Goal: Task Accomplishment & Management: Complete application form

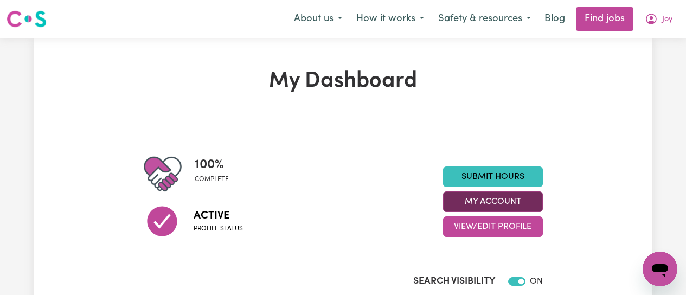
click at [495, 205] on button "My Account" at bounding box center [493, 201] width 100 height 21
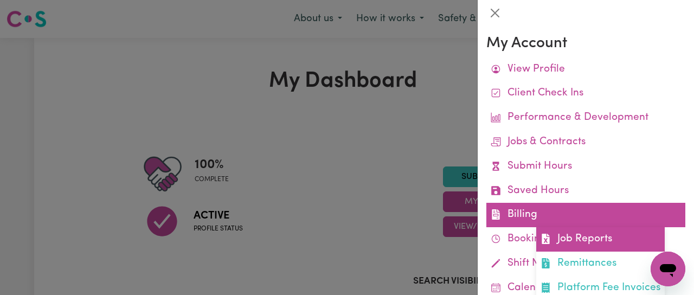
click at [586, 236] on link "Job Reports" at bounding box center [600, 239] width 129 height 24
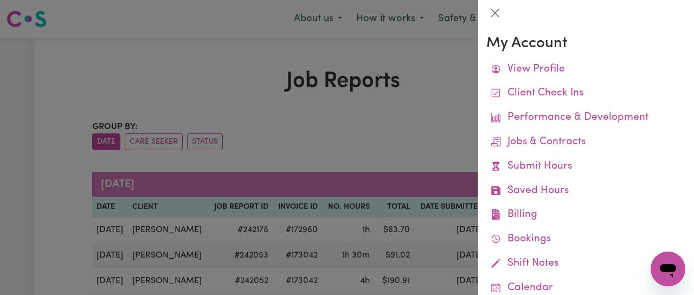
click at [392, 117] on div at bounding box center [347, 147] width 694 height 295
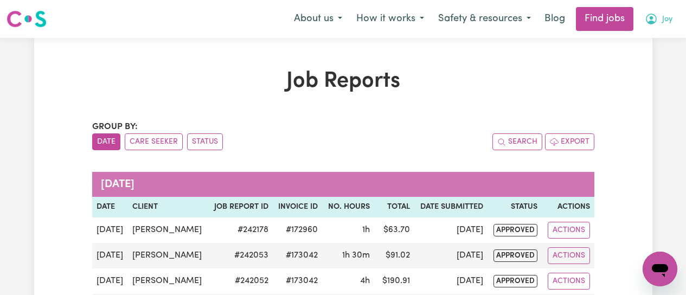
click at [651, 17] on icon "My Account" at bounding box center [651, 18] width 3 height 4
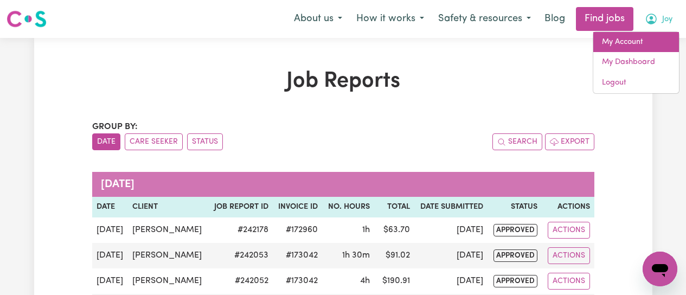
click at [625, 43] on link "My Account" at bounding box center [636, 42] width 86 height 21
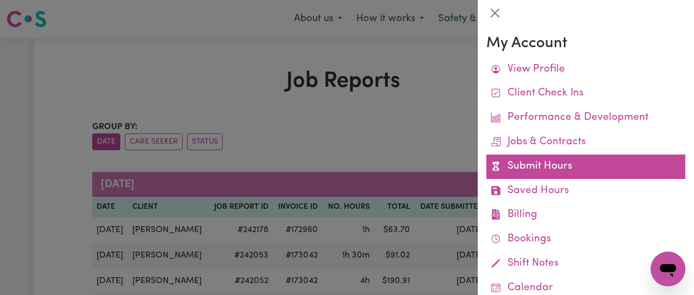
click at [524, 167] on link "Submit Hours" at bounding box center [585, 167] width 199 height 24
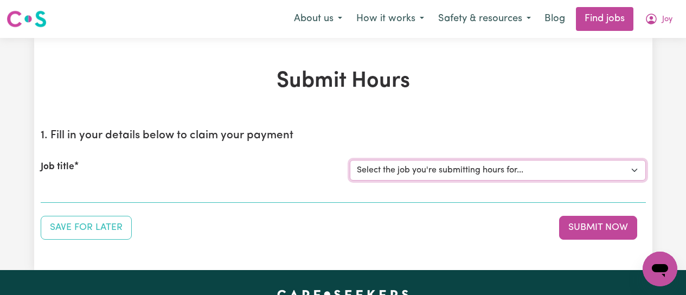
click at [564, 171] on select "Select the job you're submitting hours for... [[PERSON_NAME]] [DEMOGRAPHIC_DATA…" at bounding box center [498, 170] width 296 height 21
select select "12649"
click at [350, 160] on select "Select the job you're submitting hours for... [[PERSON_NAME]] [DEMOGRAPHIC_DATA…" at bounding box center [498, 170] width 296 height 21
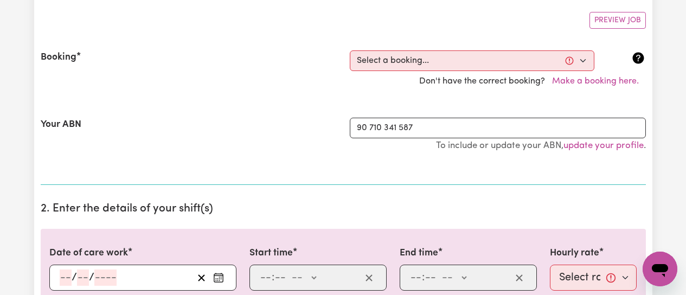
scroll to position [217, 0]
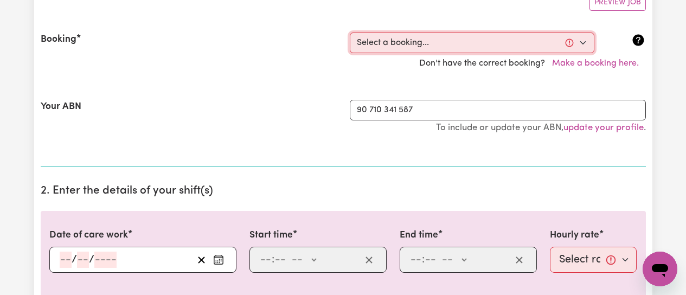
click at [584, 40] on select "Select a booking... [DATE] 09:00am to 01:00pm (RECURRING) [DATE] 09:00am to 01:…" at bounding box center [472, 43] width 245 height 21
select select "349227"
click at [350, 33] on select "Select a booking... [DATE] 09:00am to 01:00pm (RECURRING) [DATE] 09:00am to 01:…" at bounding box center [472, 43] width 245 height 21
type input "[DATE]"
type input "15"
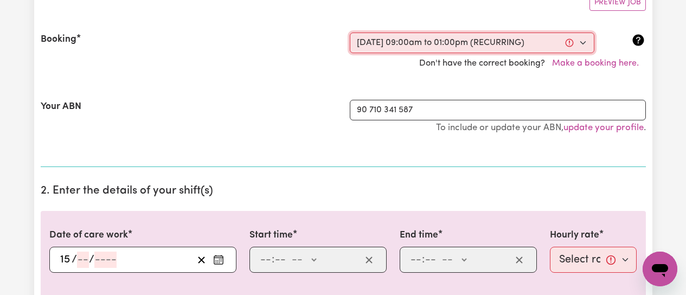
type input "9"
type input "2025"
type input "09:00"
type input "9"
type input "0"
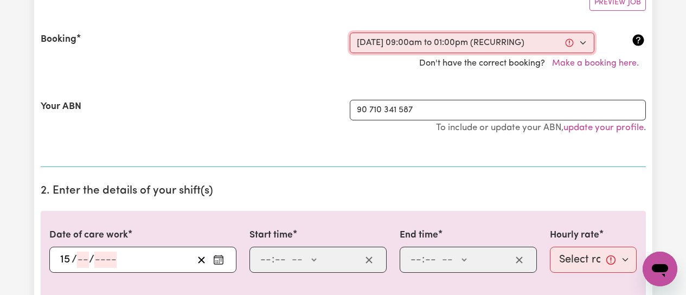
select select "am"
type input "13:00"
type input "1"
type input "0"
select select "pm"
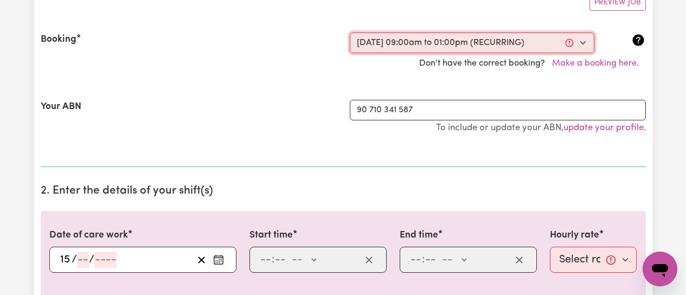
select select "50-Weekday"
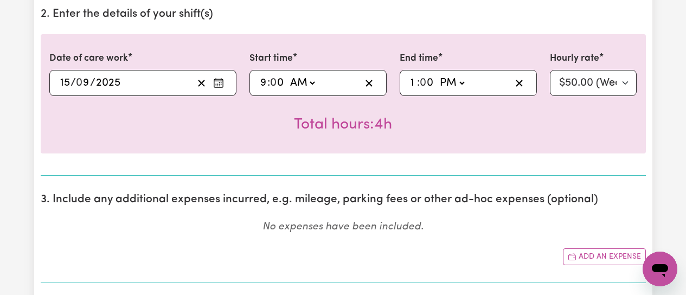
scroll to position [434, 0]
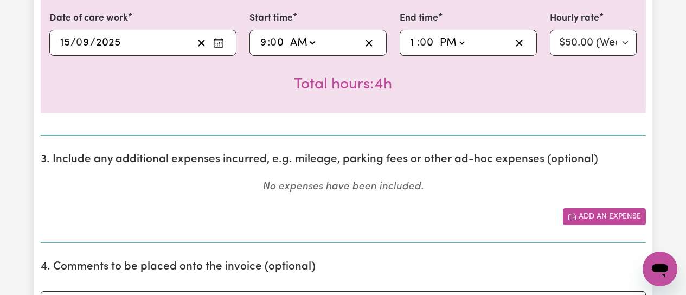
click at [576, 215] on icon "Add another expense" at bounding box center [572, 217] width 9 height 9
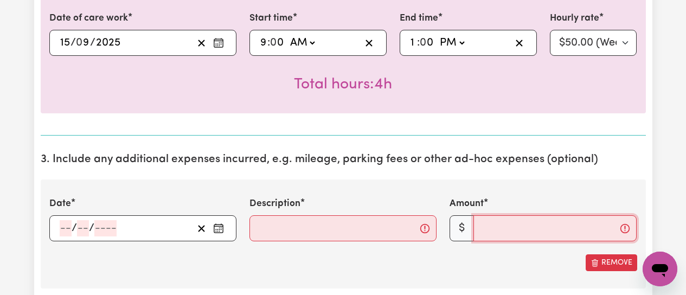
click at [496, 231] on input "Amount" at bounding box center [554, 228] width 163 height 26
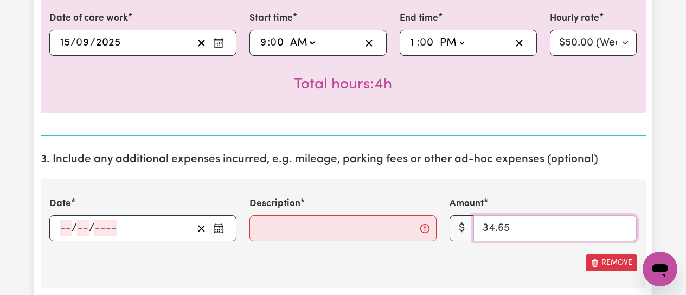
type input "34.65"
click at [415, 271] on div "Remove" at bounding box center [343, 262] width 588 height 17
click at [214, 230] on rect "Enter the date of expense" at bounding box center [218, 229] width 9 height 8
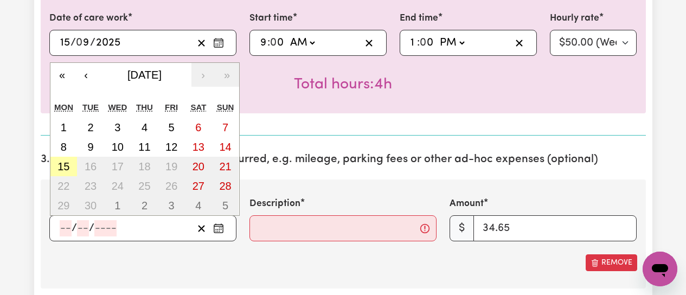
drag, startPoint x: 64, startPoint y: 165, endPoint x: 87, endPoint y: 176, distance: 25.5
click at [64, 166] on abbr "15" at bounding box center [63, 167] width 12 height 12
type input "[DATE]"
type input "15"
type input "9"
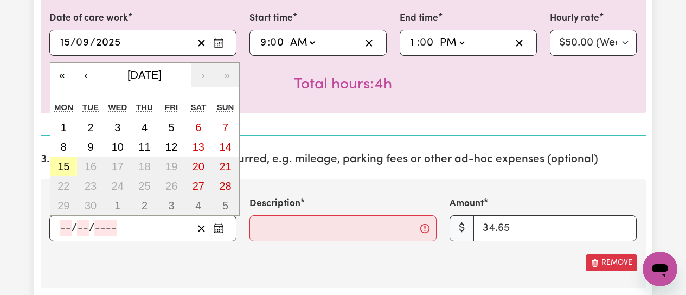
type input "2025"
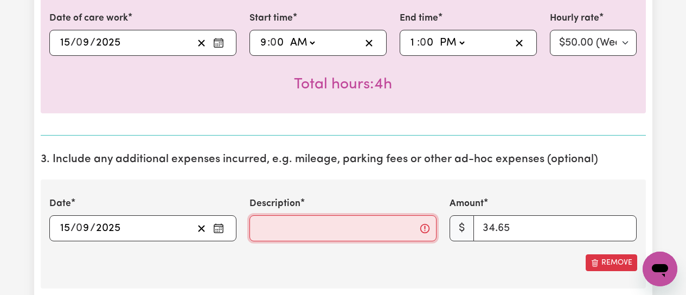
click at [268, 229] on input "Description" at bounding box center [342, 228] width 187 height 26
type input "Mileage from clients home to shops and return"
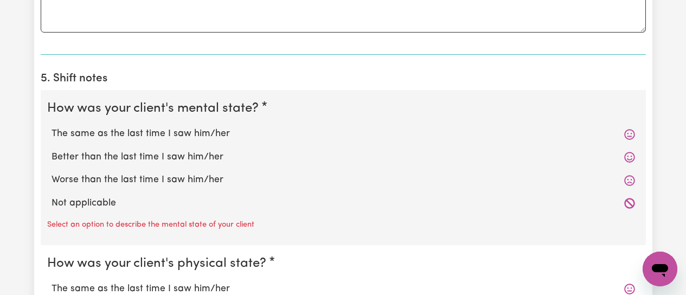
scroll to position [868, 0]
click at [152, 155] on label "Better than the last time I saw him/her" at bounding box center [343, 157] width 583 height 14
click at [52, 150] on input "Better than the last time I saw him/her" at bounding box center [51, 149] width 1 height 1
radio input "true"
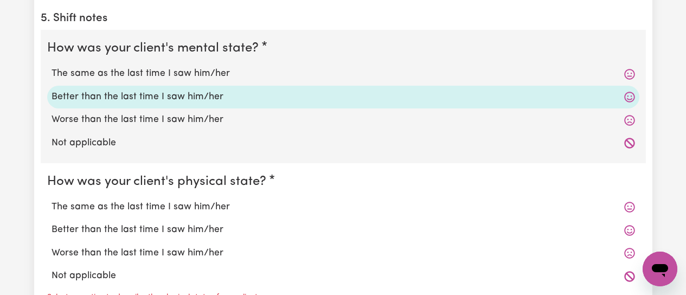
scroll to position [1030, 0]
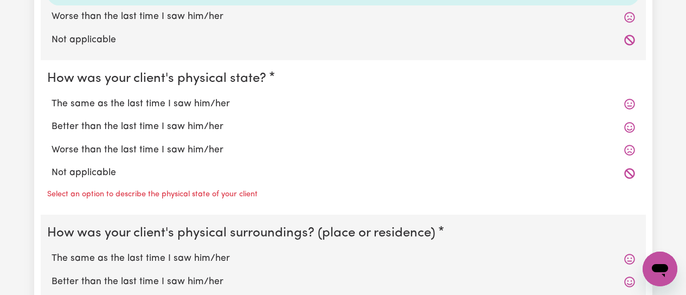
click at [157, 107] on label "The same as the last time I saw him/her" at bounding box center [343, 104] width 583 height 14
click at [52, 97] on input "The same as the last time I saw him/her" at bounding box center [51, 97] width 1 height 1
radio input "true"
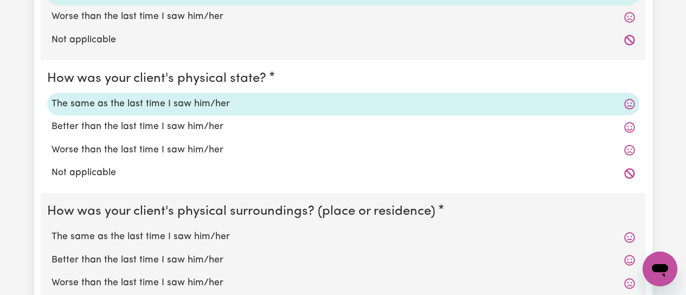
click at [118, 234] on label "The same as the last time I saw him/her" at bounding box center [343, 237] width 583 height 14
click at [52, 230] on input "The same as the last time I saw him/her" at bounding box center [51, 229] width 1 height 1
radio input "true"
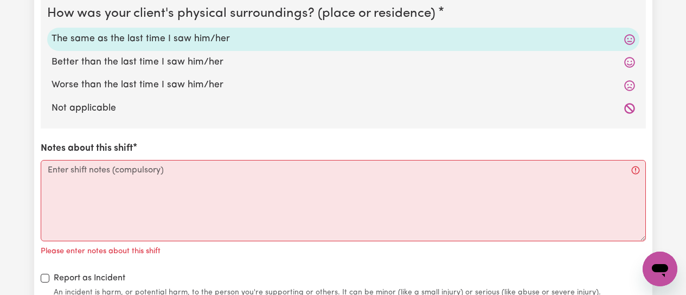
scroll to position [1247, 0]
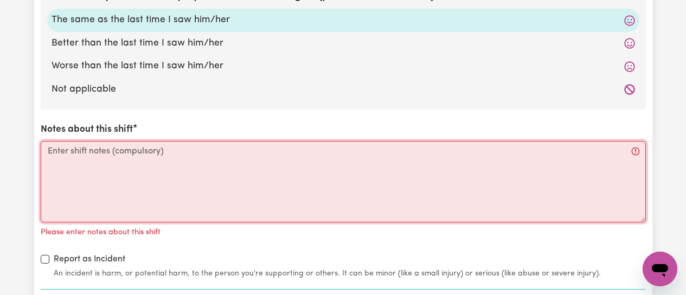
click at [58, 151] on textarea "Notes about this shift" at bounding box center [343, 181] width 605 height 81
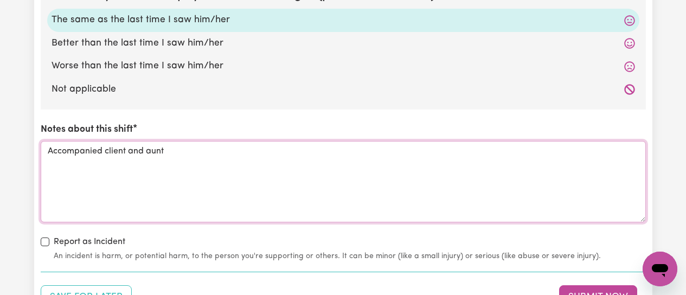
click at [106, 149] on textarea "Accompanied client and aunt" at bounding box center [343, 181] width 605 height 81
click at [209, 152] on textarea "Accompanied and drove client and aunt" at bounding box center [343, 181] width 605 height 81
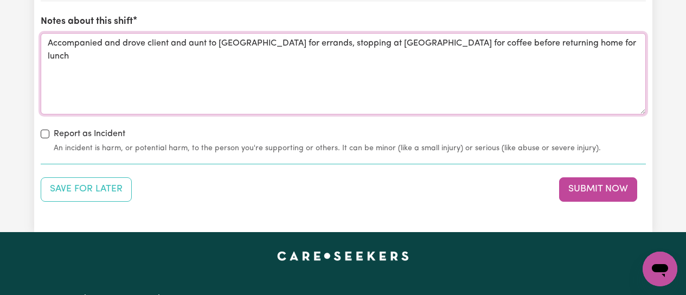
scroll to position [1356, 0]
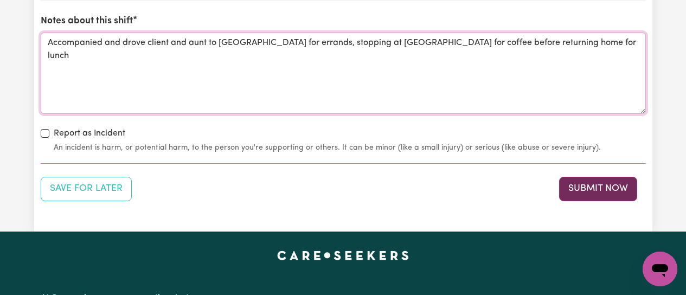
type textarea "Accompanied and drove client and aunt to [GEOGRAPHIC_DATA] for errands, stoppin…"
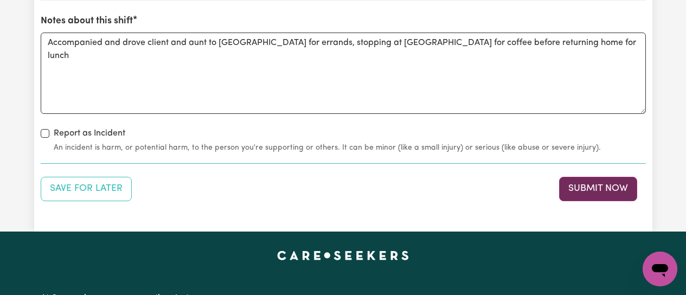
click at [580, 181] on button "Submit Now" at bounding box center [598, 189] width 78 height 24
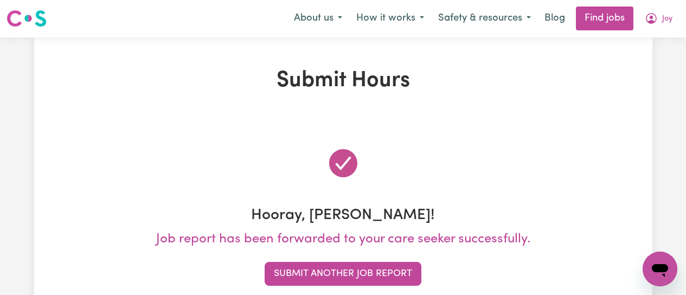
scroll to position [0, 0]
